Goal: Navigation & Orientation: Find specific page/section

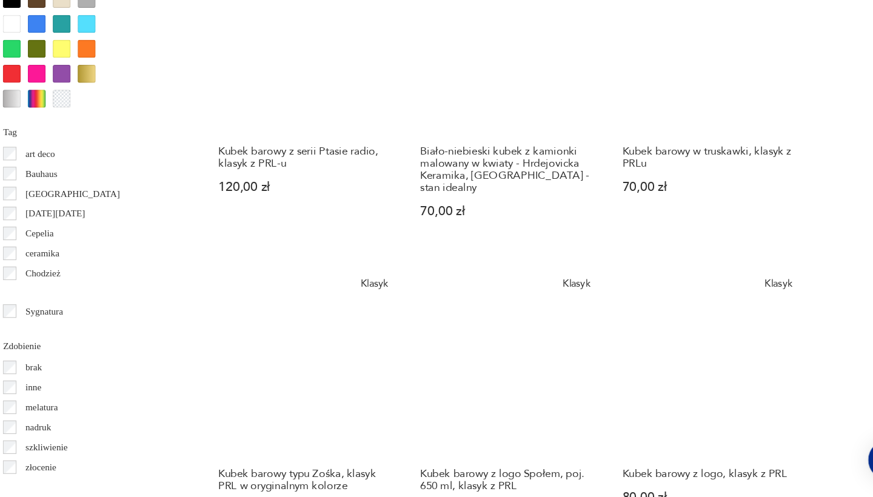
scroll to position [1052, 0]
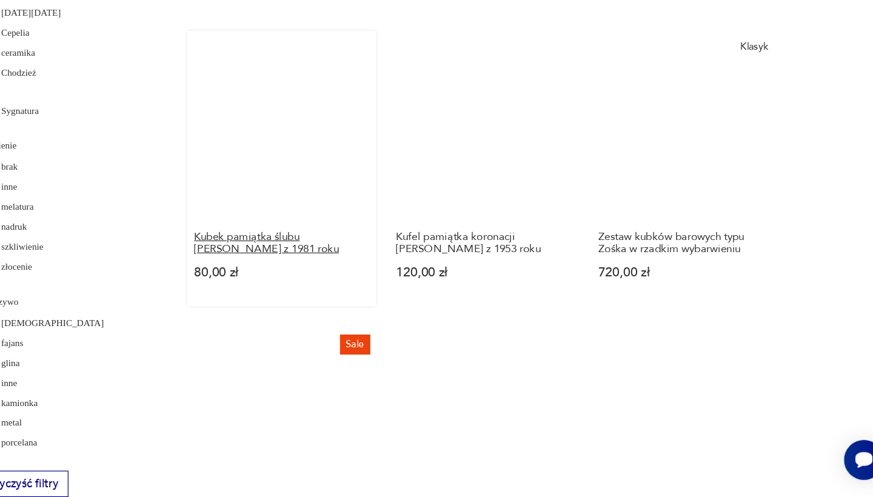
scroll to position [1287, 0]
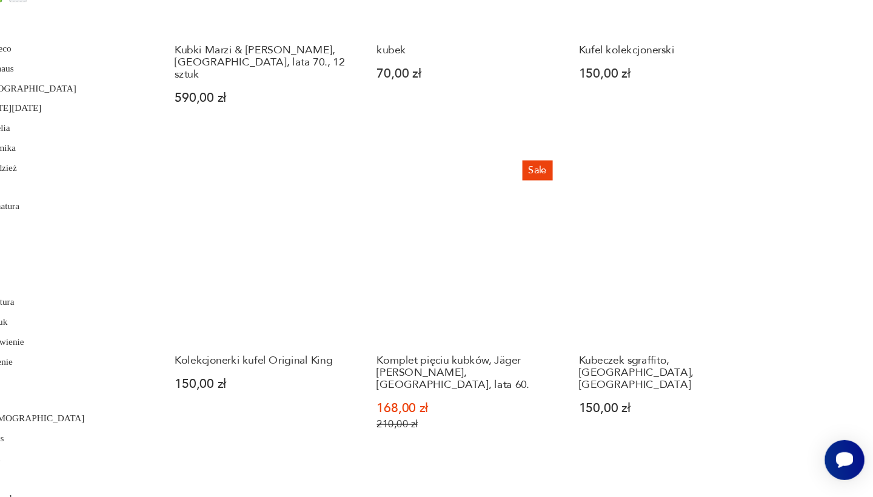
scroll to position [1135, 0]
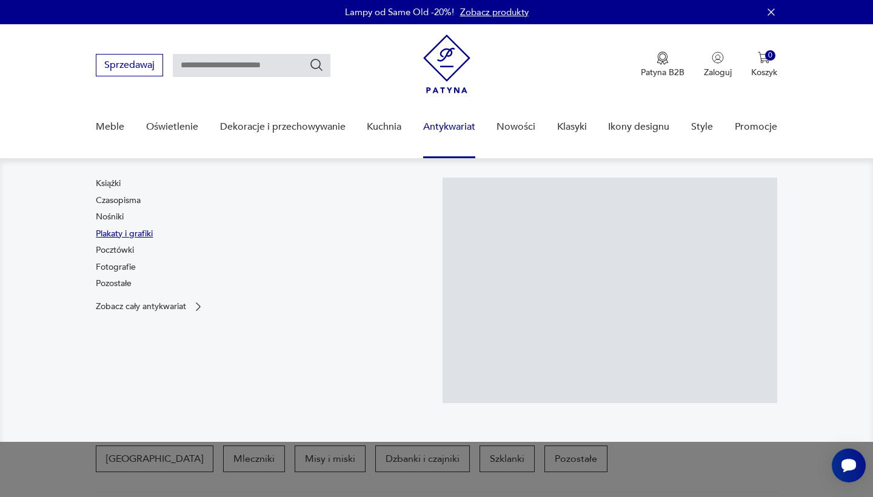
click at [136, 232] on link "Plakaty i grafiki" at bounding box center [124, 234] width 57 height 12
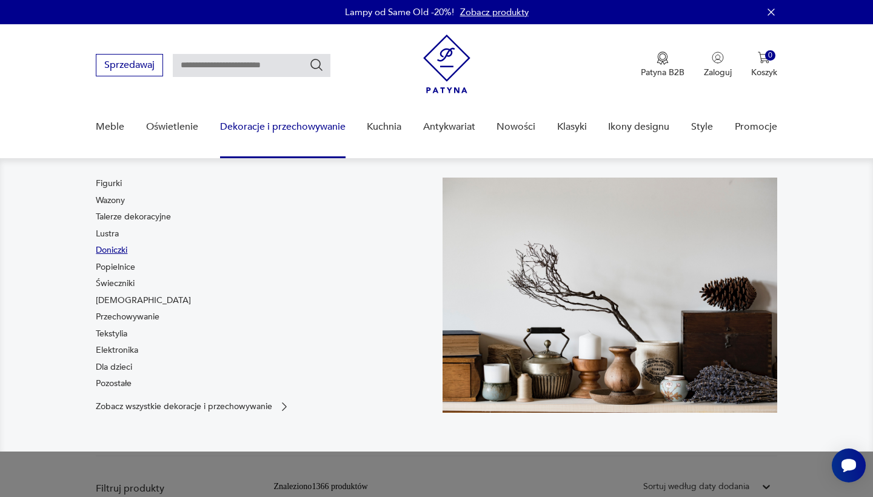
click at [116, 251] on link "Doniczki" at bounding box center [112, 250] width 32 height 12
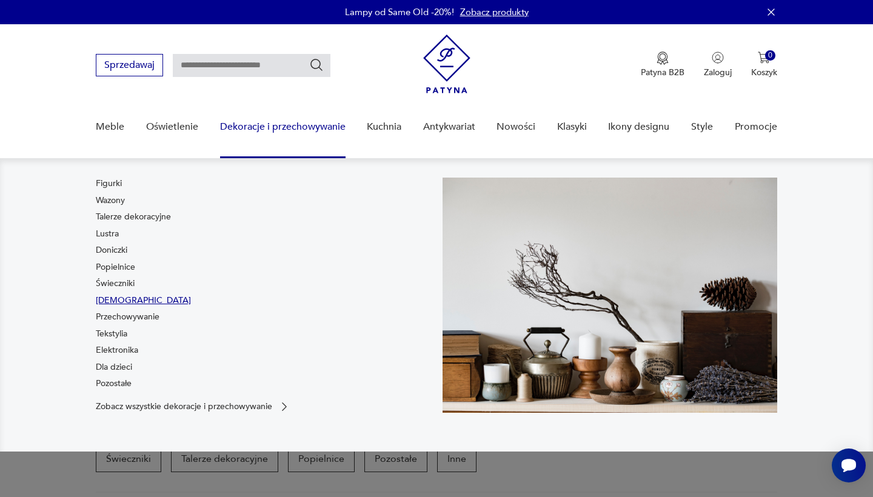
click at [116, 299] on link "[DEMOGRAPHIC_DATA]" at bounding box center [143, 301] width 95 height 12
